Goal: Obtain resource: Download file/media

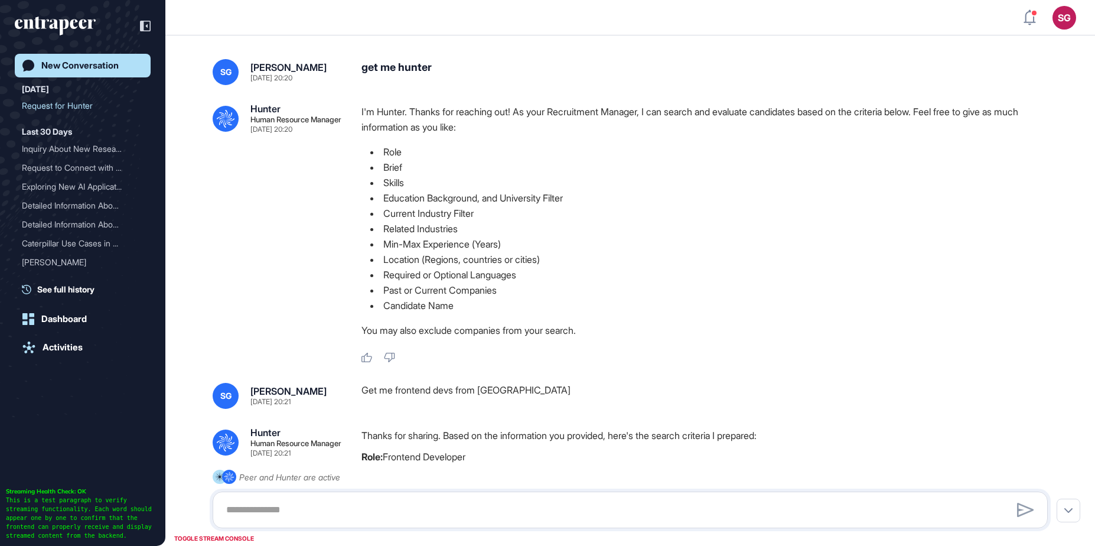
scroll to position [155, 0]
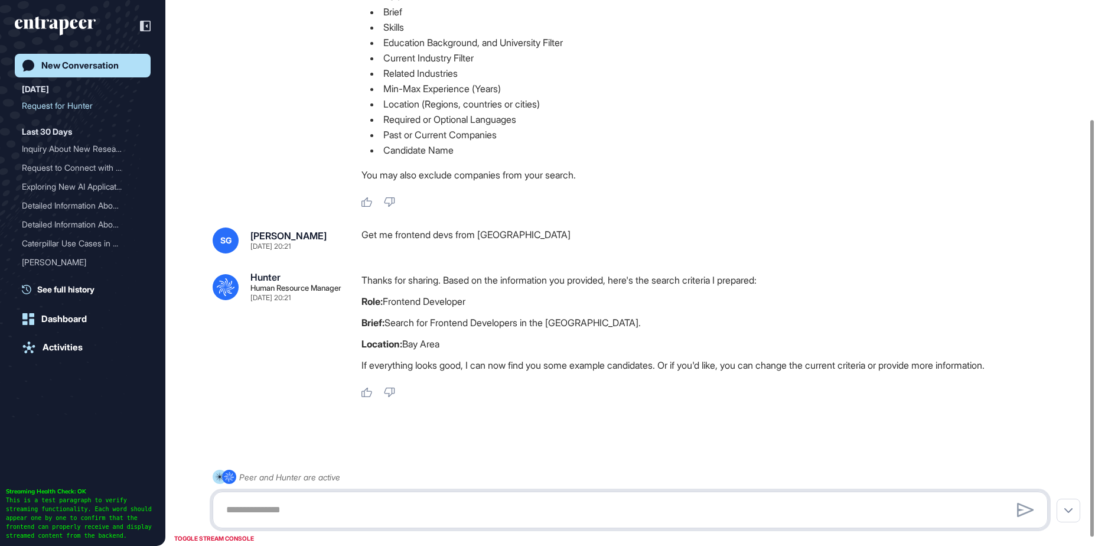
click at [545, 501] on textarea at bounding box center [630, 510] width 822 height 24
type textarea "******"
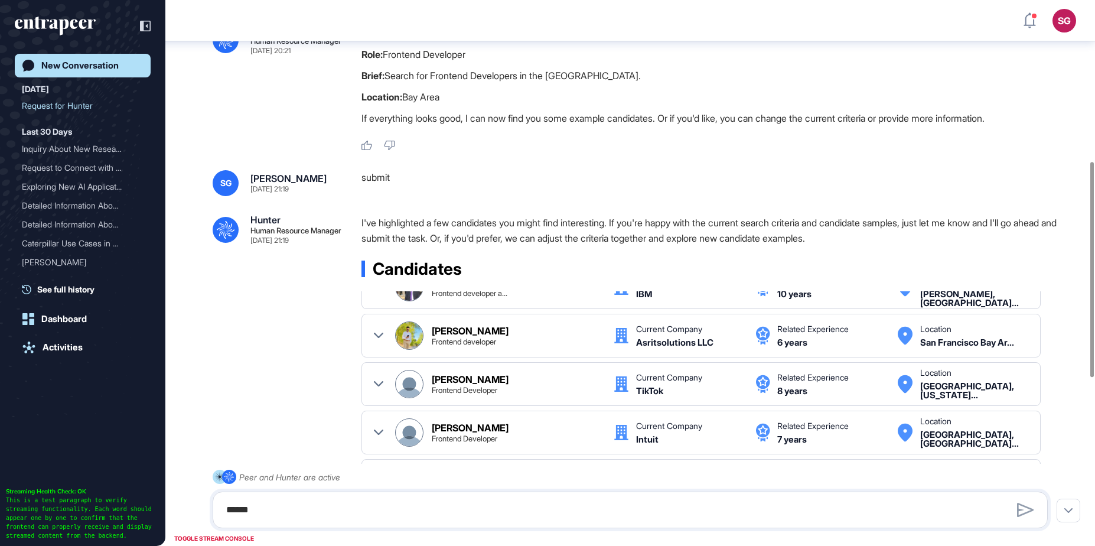
scroll to position [833, 0]
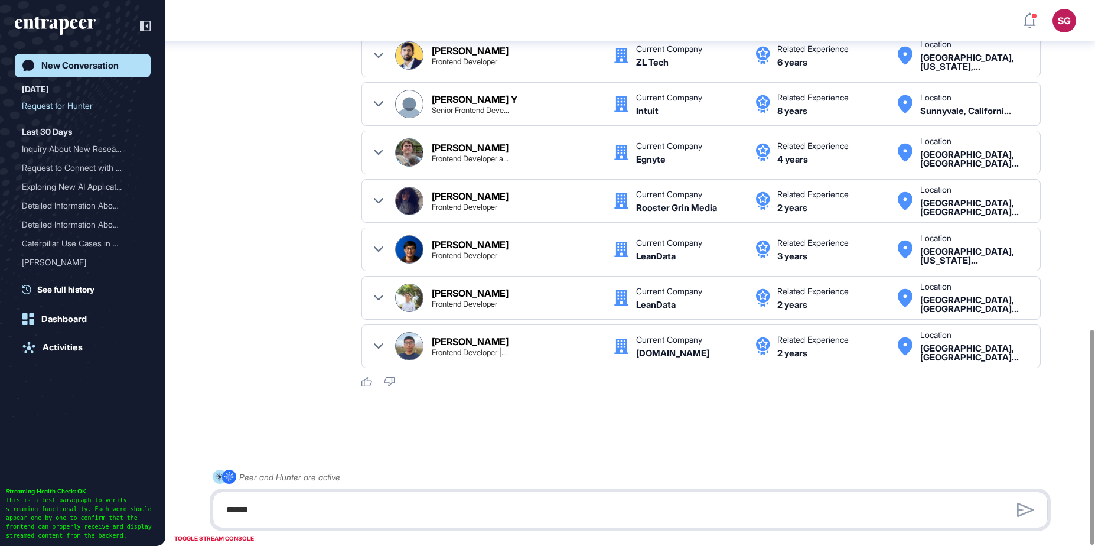
click at [473, 509] on textarea "******" at bounding box center [630, 510] width 822 height 24
type textarea "******"
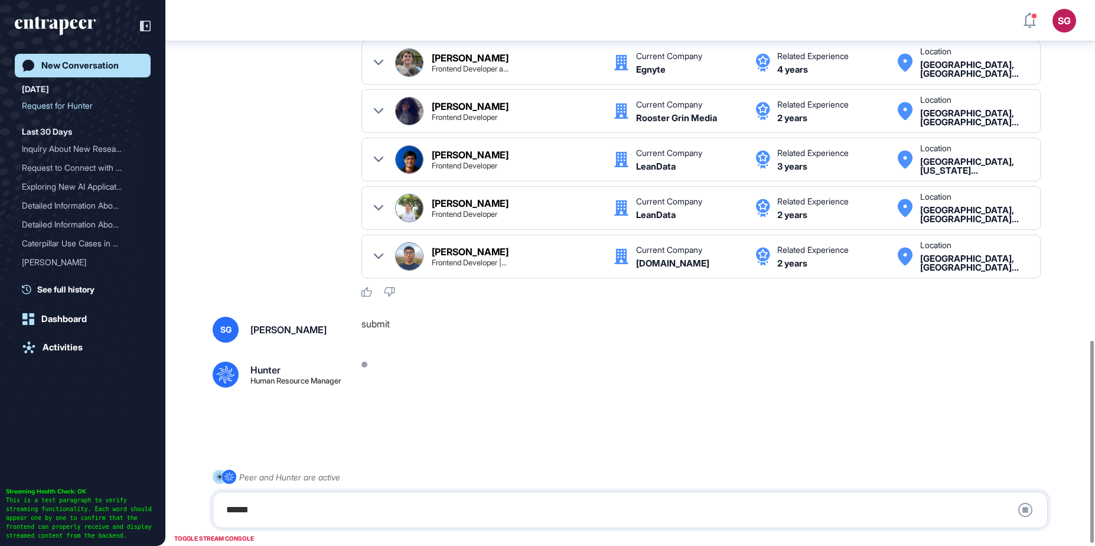
scroll to position [924, 0]
click at [379, 252] on icon at bounding box center [378, 256] width 9 height 9
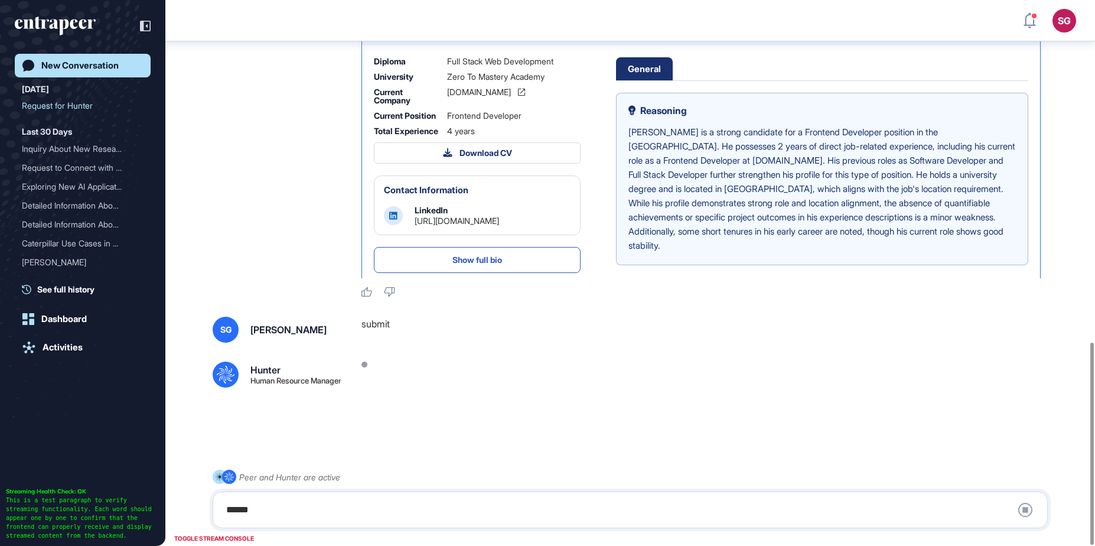
scroll to position [309, 0]
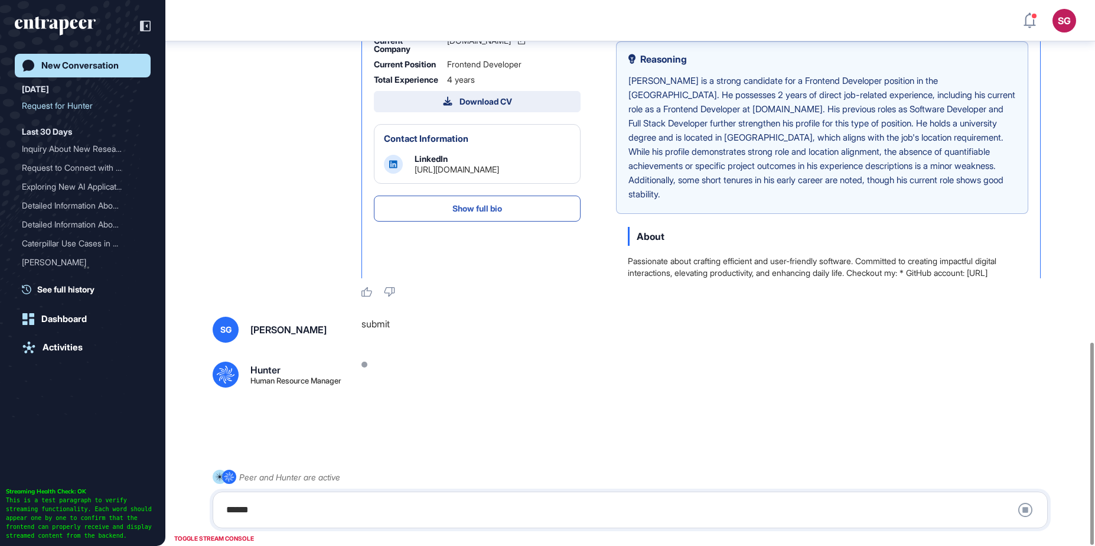
click at [532, 108] on button "Download CV" at bounding box center [477, 101] width 207 height 21
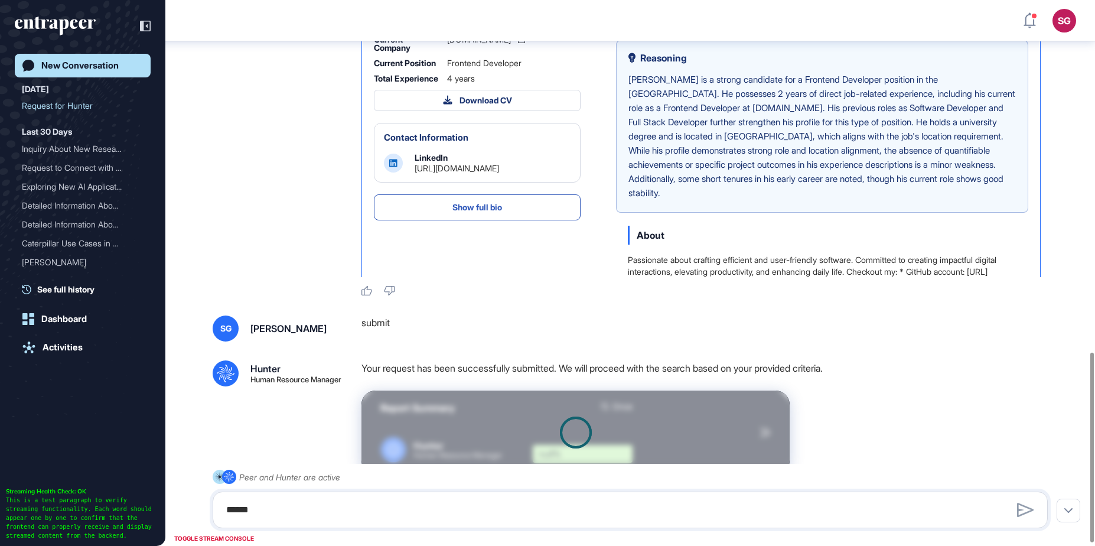
scroll to position [1020, 0]
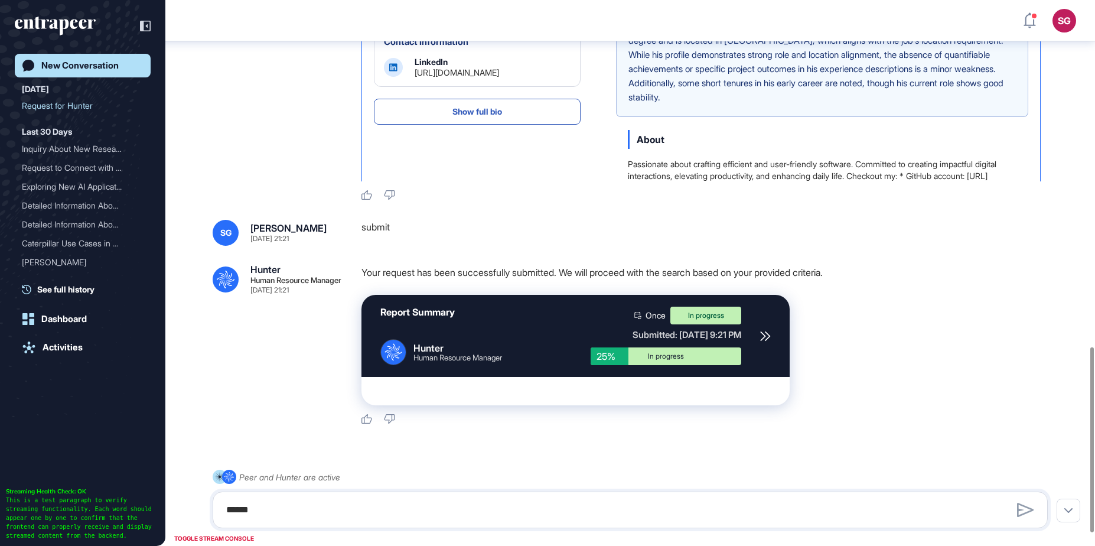
click at [771, 340] on div "Report Summary .cls-2{fill:#fff} Hunter Human Resource Manager Once In progress…" at bounding box center [575, 336] width 428 height 82
click at [765, 339] on icon at bounding box center [765, 336] width 11 height 11
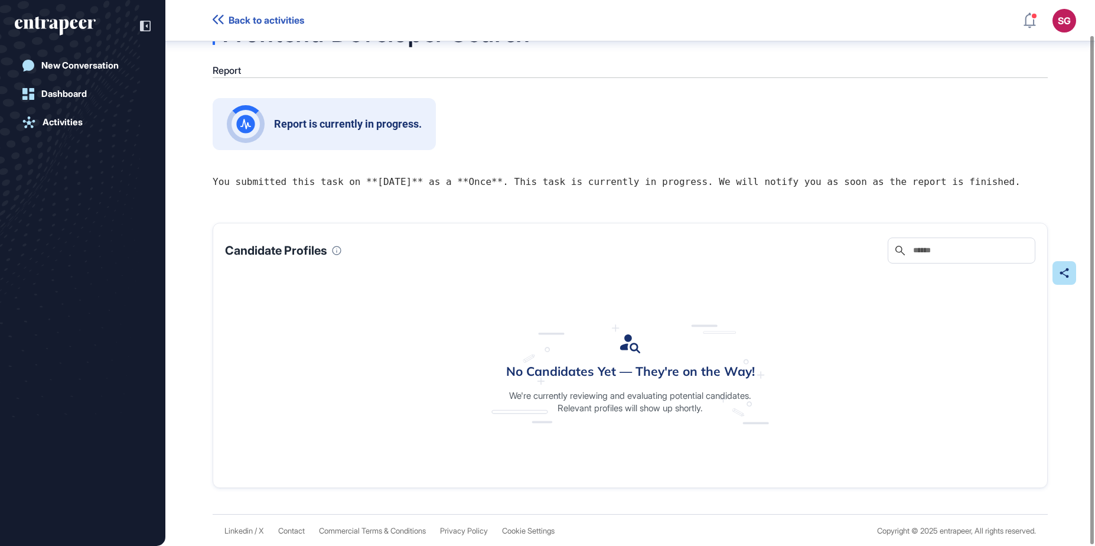
scroll to position [39, 0]
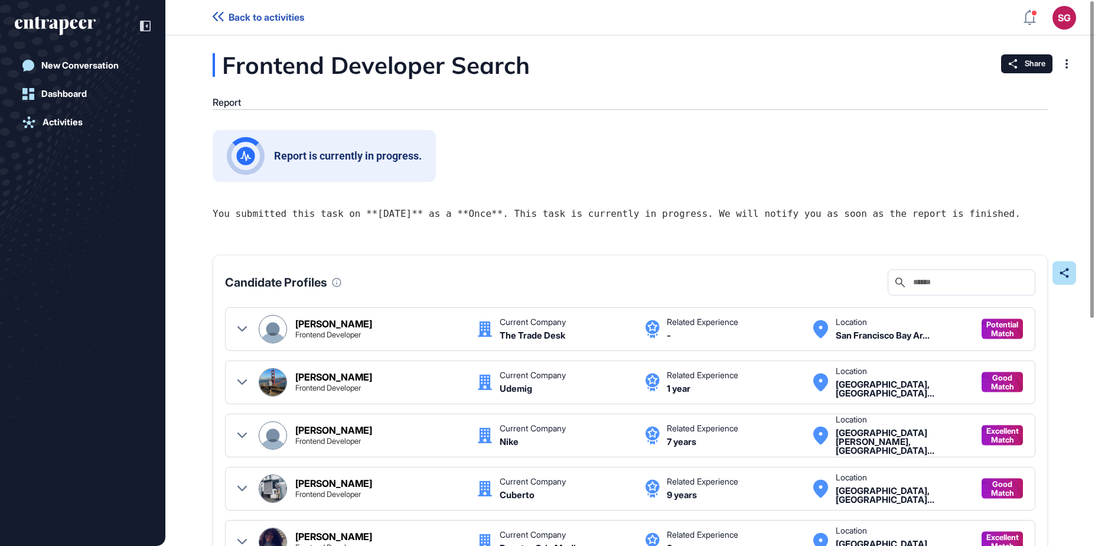
click at [244, 327] on icon at bounding box center [241, 328] width 9 height 9
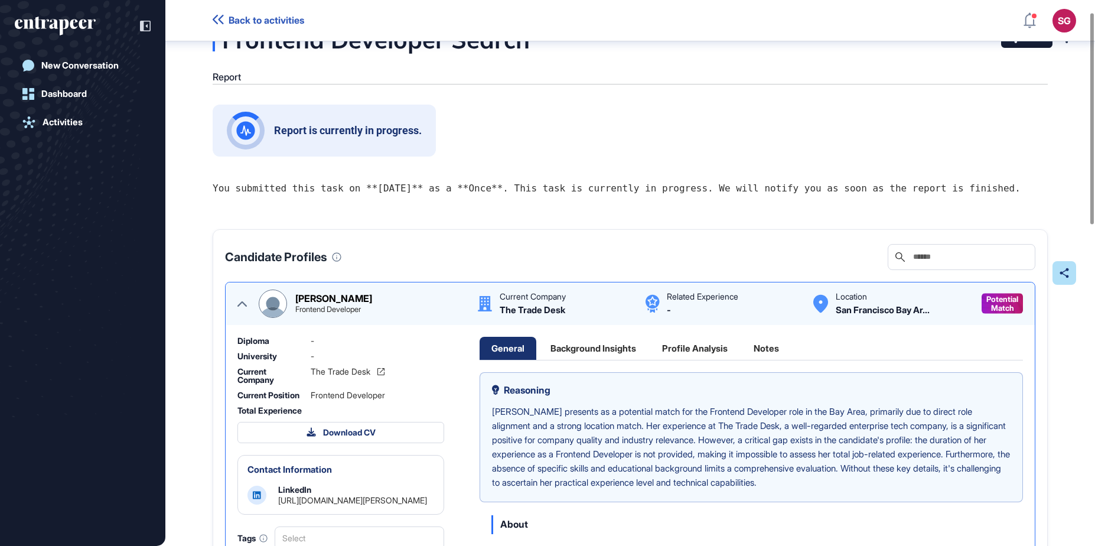
scroll to position [77, 0]
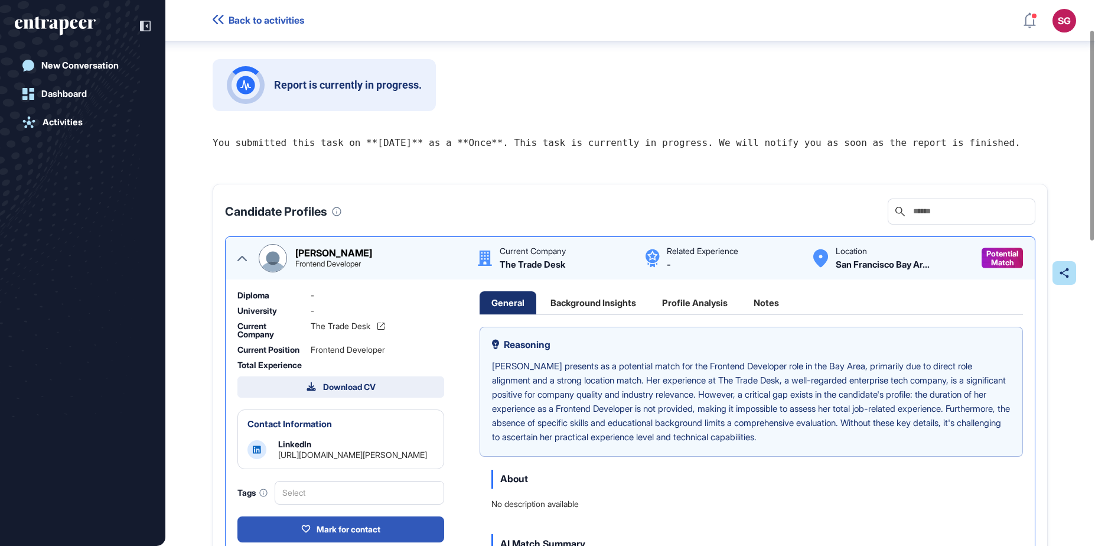
click at [360, 392] on div "Download CV" at bounding box center [341, 387] width 69 height 11
click at [285, 416] on span "Full Version" at bounding box center [266, 411] width 43 height 10
